Goal: Task Accomplishment & Management: Complete application form

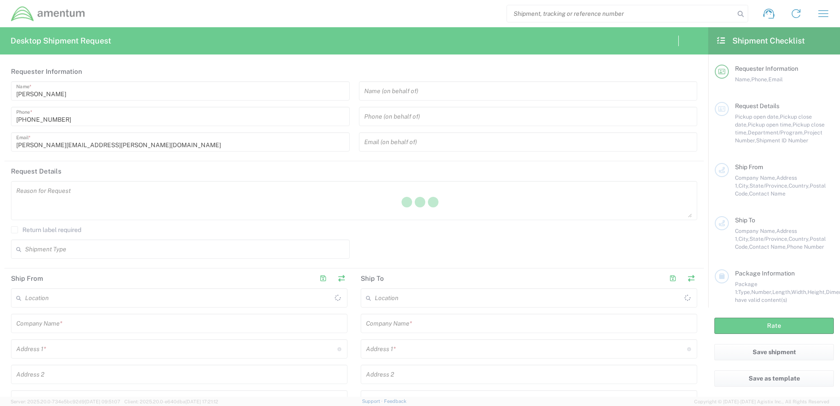
type input "[GEOGRAPHIC_DATA]"
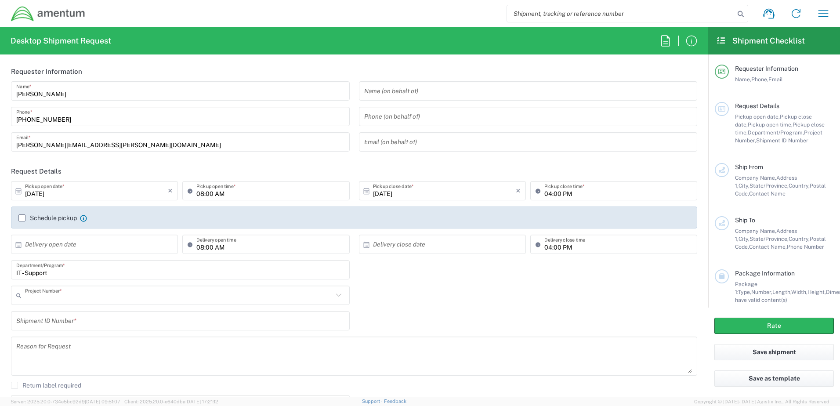
type input "IT - Support"
click at [90, 299] on input "IT - Support" at bounding box center [179, 295] width 308 height 15
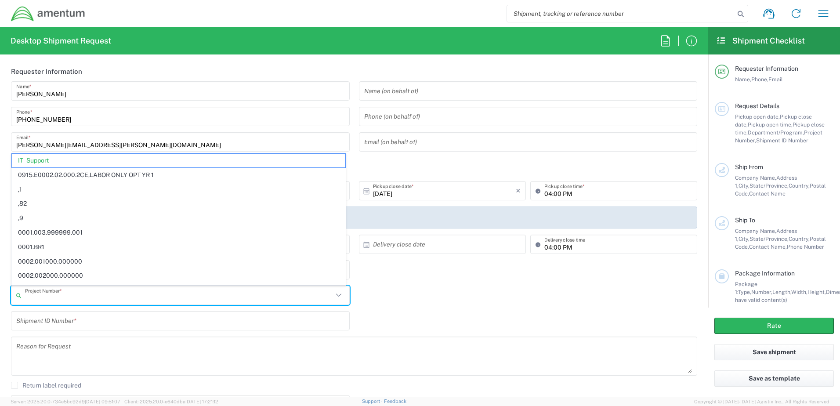
paste input "TRCM.101445.007.48000"
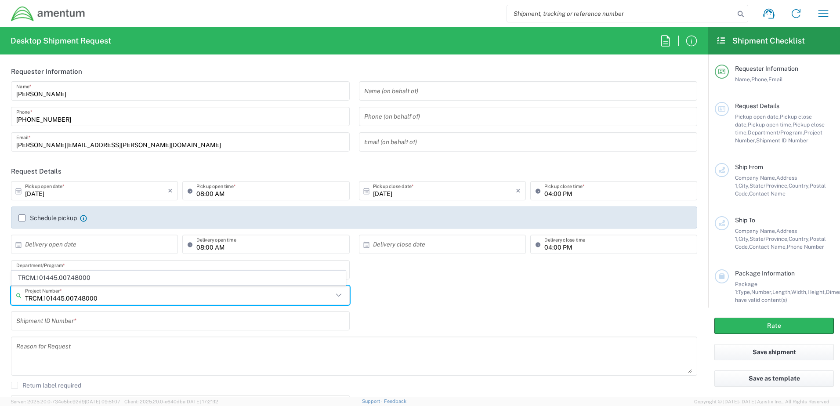
type input "TRCM.101445.007.48000"
